Goal: Communication & Community: Answer question/provide support

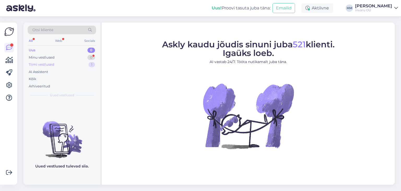
click at [39, 63] on div "Tiimi vestlused" at bounding box center [42, 64] width 26 height 5
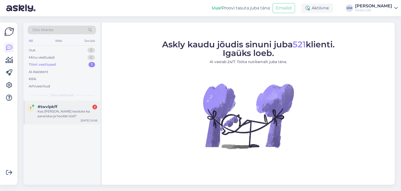
click at [59, 107] on div "#twvlpkff 2" at bounding box center [68, 106] width 60 height 5
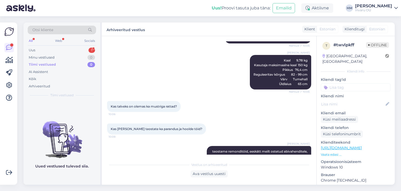
scroll to position [326, 0]
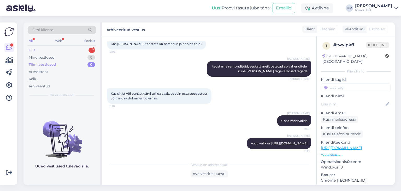
click at [35, 48] on div "Uus" at bounding box center [32, 50] width 7 height 5
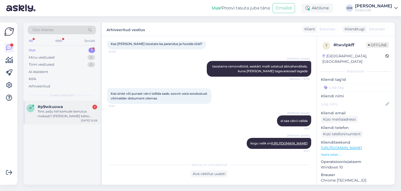
click at [61, 112] on div "Tere, palju teil karkude laenutus maksab? [PERSON_NAME] kätte saaks?" at bounding box center [68, 113] width 60 height 9
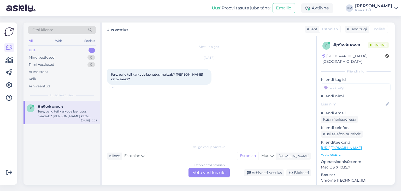
click at [206, 171] on div "Estonian to Estonian Võta vestlus üle" at bounding box center [209, 172] width 41 height 9
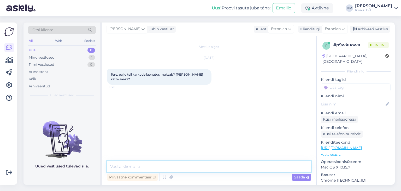
click at [169, 166] on textarea at bounding box center [209, 166] width 204 height 11
type textarea "Tere, karkude laenutus maksab 1 kark/ 0.17€/päev"
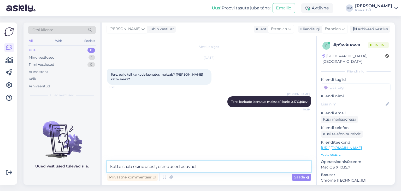
drag, startPoint x: 198, startPoint y: 165, endPoint x: 200, endPoint y: 167, distance: 2.7
click at [200, 167] on textarea "kätte saab esindusest, esindused asuvad" at bounding box center [209, 166] width 204 height 11
paste textarea "[URL][DOMAIN_NAME]"
type textarea "kätte saab esindusest, esindused asuvad [URL][DOMAIN_NAME]"
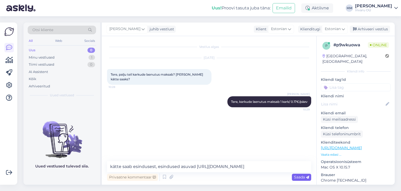
click at [304, 177] on span "Saada" at bounding box center [301, 176] width 15 height 5
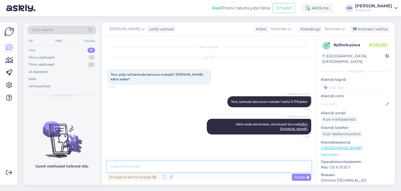
click at [126, 165] on textarea at bounding box center [209, 166] width 204 height 11
click at [114, 166] on textarea at bounding box center [209, 166] width 204 height 11
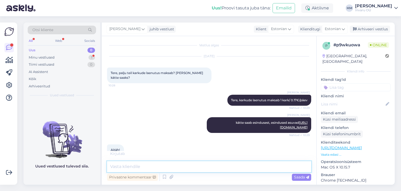
scroll to position [7, 0]
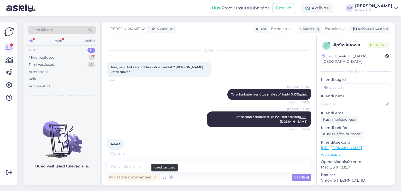
click at [166, 178] on icon at bounding box center [164, 177] width 6 height 8
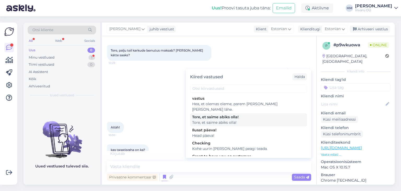
scroll to position [30, 0]
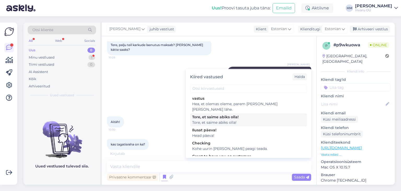
click at [215, 114] on div "Tore, et saime abiks olla!" at bounding box center [248, 116] width 113 height 5
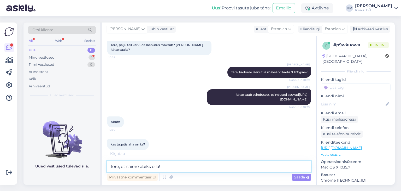
drag, startPoint x: 165, startPoint y: 165, endPoint x: 86, endPoint y: 165, distance: 79.1
click at [86, 165] on div "Otsi kliente All Web Socials Uus 0 Minu vestlused 1 Tiimi vestlused 0 AI Assist…" at bounding box center [209, 103] width 371 height 162
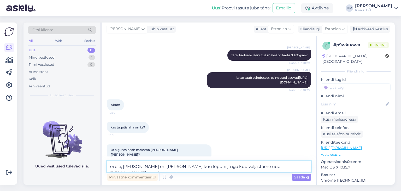
scroll to position [52, 0]
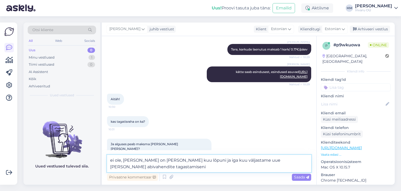
click at [113, 162] on textarea "ei ole, [PERSON_NAME] on [PERSON_NAME] kuu lõpuni ja iga kuu väljastame uue [PE…" at bounding box center [209, 163] width 204 height 17
click at [120, 160] on textarea "Ei ole, esmane arve on selle kuu lõpuni ja iga kuu väljastame uue [PERSON_NAME]…" at bounding box center [209, 163] width 204 height 17
type textarea "Ei ole tagatisraha, esmane arve on selle kuu lõpuni ja iga kuu väljastame uue […"
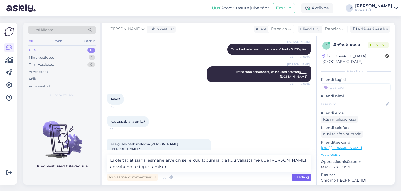
click at [302, 176] on span "Saada" at bounding box center [301, 176] width 15 height 5
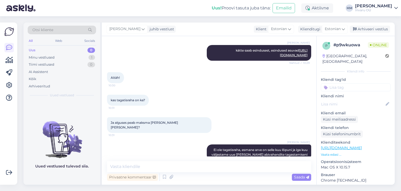
scroll to position [96, 0]
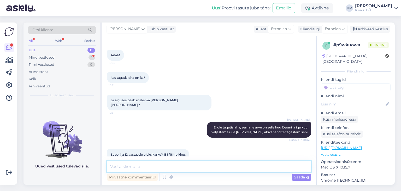
click at [188, 168] on textarea at bounding box center [209, 166] width 204 height 11
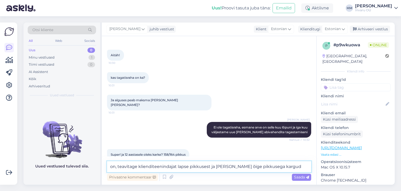
type textarea "on, teavitage klienditeenindajat lapse pikkusest ja [PERSON_NAME] õige pikkuseg…"
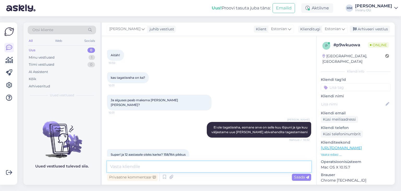
scroll to position [123, 0]
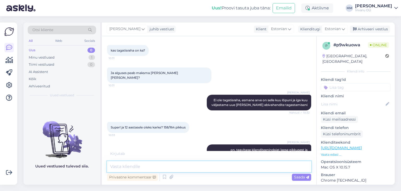
click at [135, 164] on textarea at bounding box center [209, 166] width 204 height 11
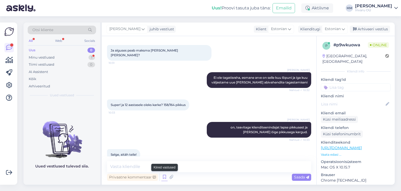
click at [165, 175] on icon at bounding box center [164, 177] width 6 height 8
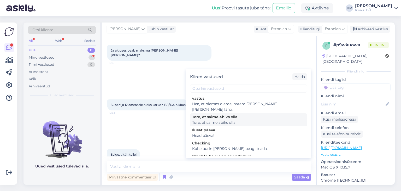
click at [206, 114] on div "Tore, et saime abiks olla!" at bounding box center [248, 116] width 113 height 5
type textarea "Tore, et saime abiks olla!"
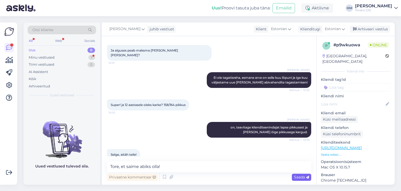
click at [300, 178] on span "Saada" at bounding box center [301, 176] width 15 height 5
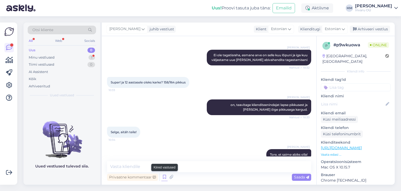
click at [163, 176] on icon at bounding box center [164, 177] width 6 height 8
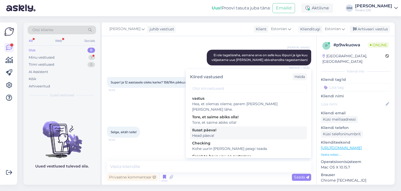
click at [212, 127] on div "Ilusat päeva!" at bounding box center [248, 129] width 113 height 5
type textarea "Head päeva!"
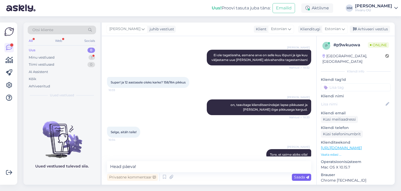
click at [298, 175] on span "Saada" at bounding box center [301, 176] width 15 height 5
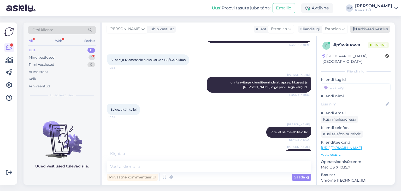
scroll to position [213, 0]
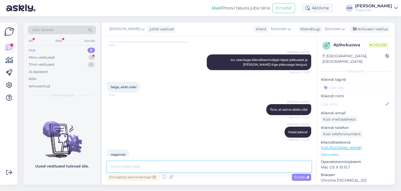
click at [120, 166] on textarea at bounding box center [209, 166] width 204 height 11
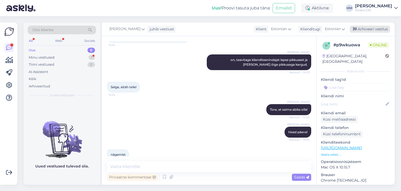
click at [380, 28] on div "Arhiveeri vestlus" at bounding box center [370, 29] width 40 height 7
